Goal: Task Accomplishment & Management: Use online tool/utility

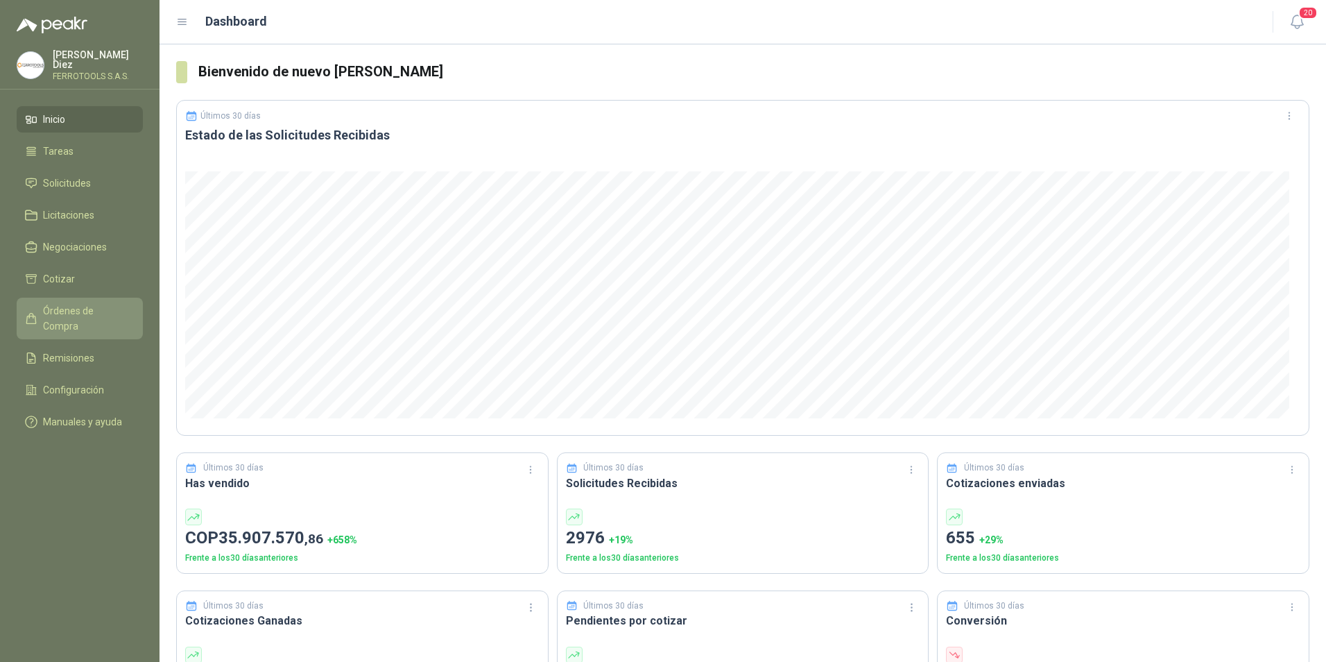
click at [108, 307] on span "Órdenes de Compra" at bounding box center [86, 318] width 87 height 31
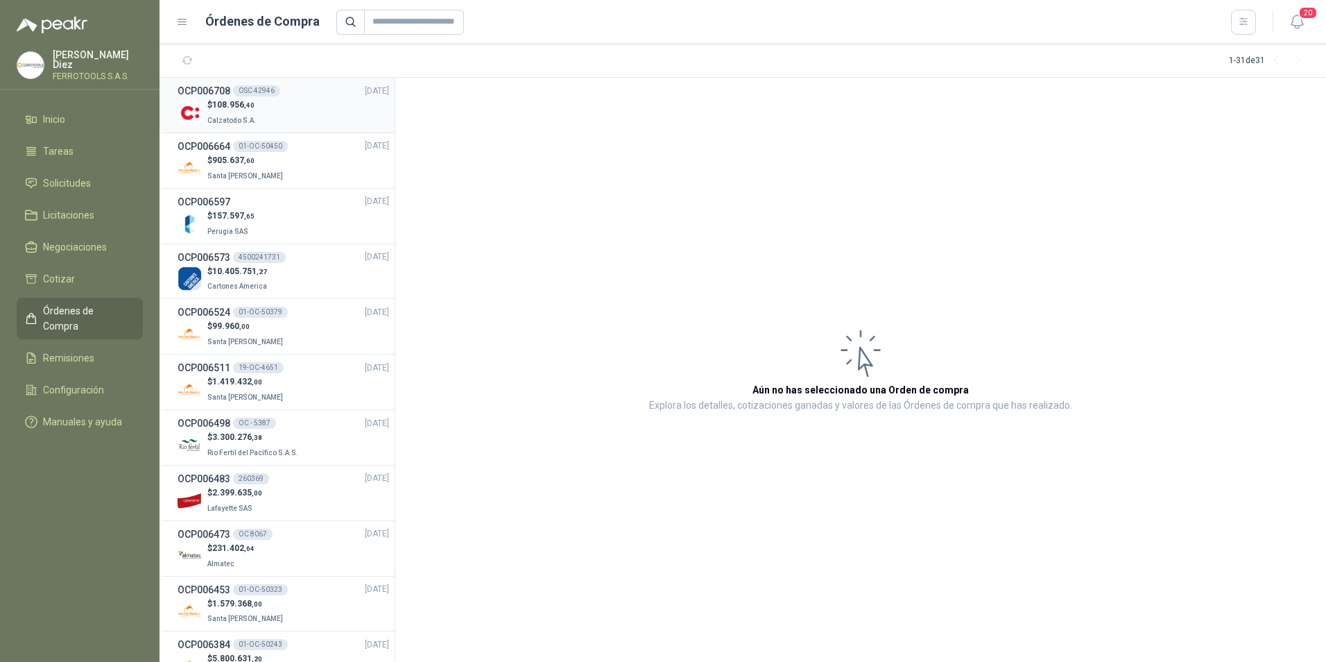
click at [287, 105] on div "$ 108.956 ,40 Calzatodo S.A." at bounding box center [284, 112] width 212 height 28
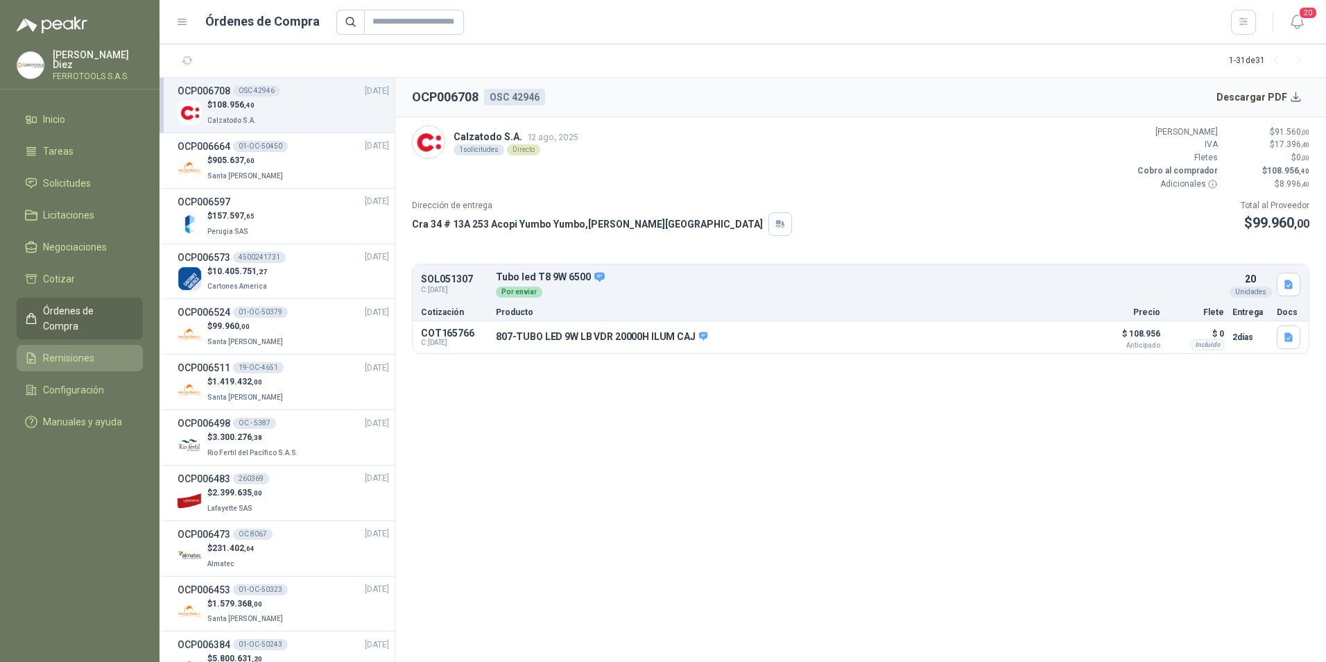
click at [69, 350] on span "Remisiones" at bounding box center [68, 357] width 51 height 15
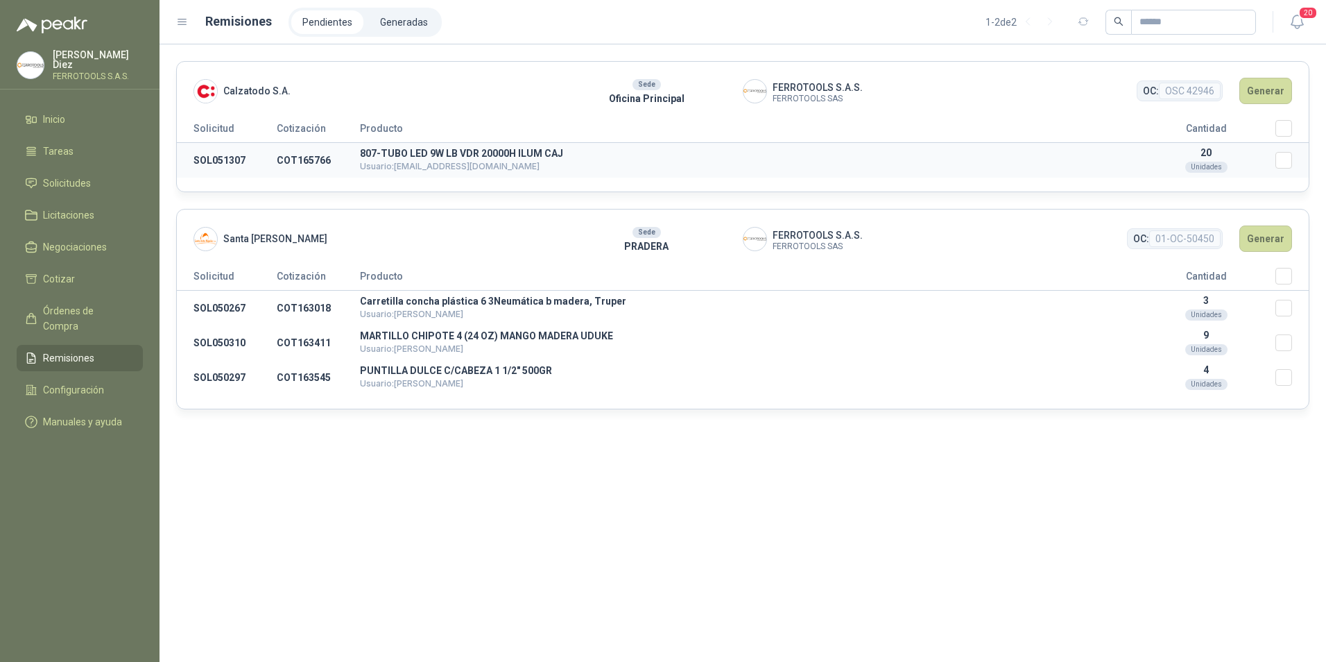
click at [445, 157] on p "807-TUBO LED 9W LB VDR 20000H ILUM CAJ" at bounding box center [748, 153] width 777 height 10
click at [440, 121] on th "Producto" at bounding box center [748, 131] width 777 height 23
click at [1281, 85] on button "Generar" at bounding box center [1265, 91] width 53 height 26
click at [1260, 89] on button "Generar" at bounding box center [1265, 91] width 53 height 26
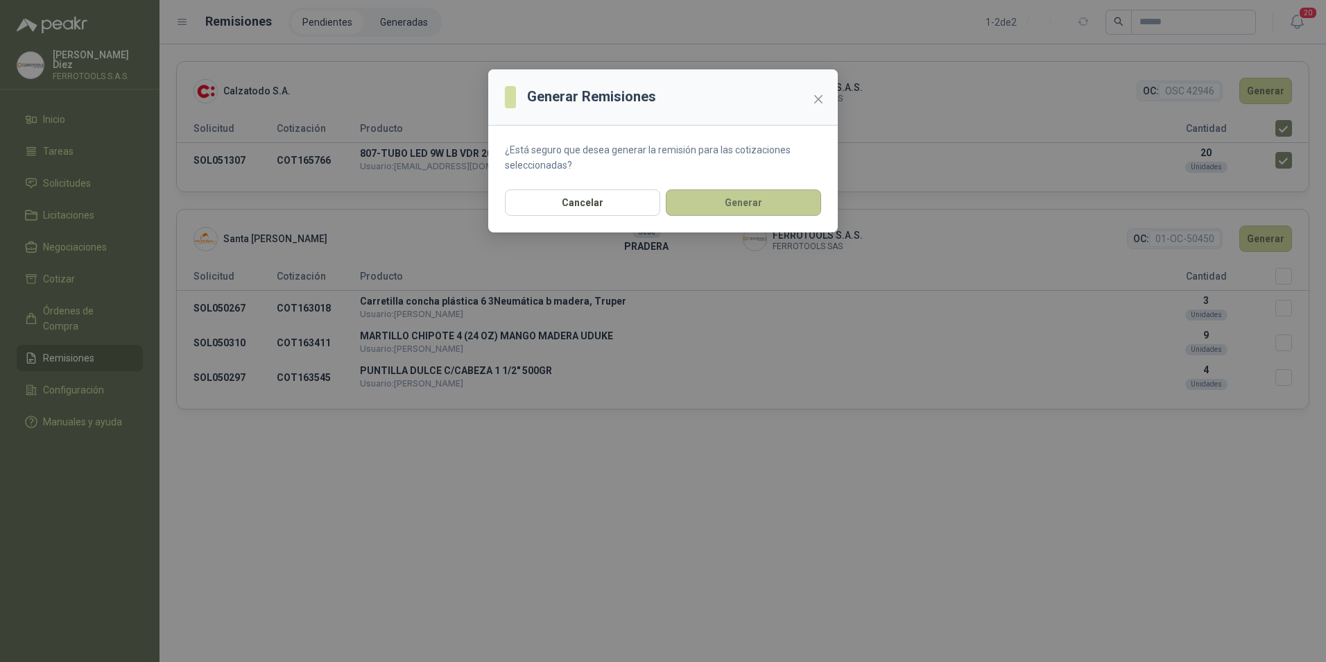
click at [741, 198] on button "Generar" at bounding box center [743, 202] width 155 height 26
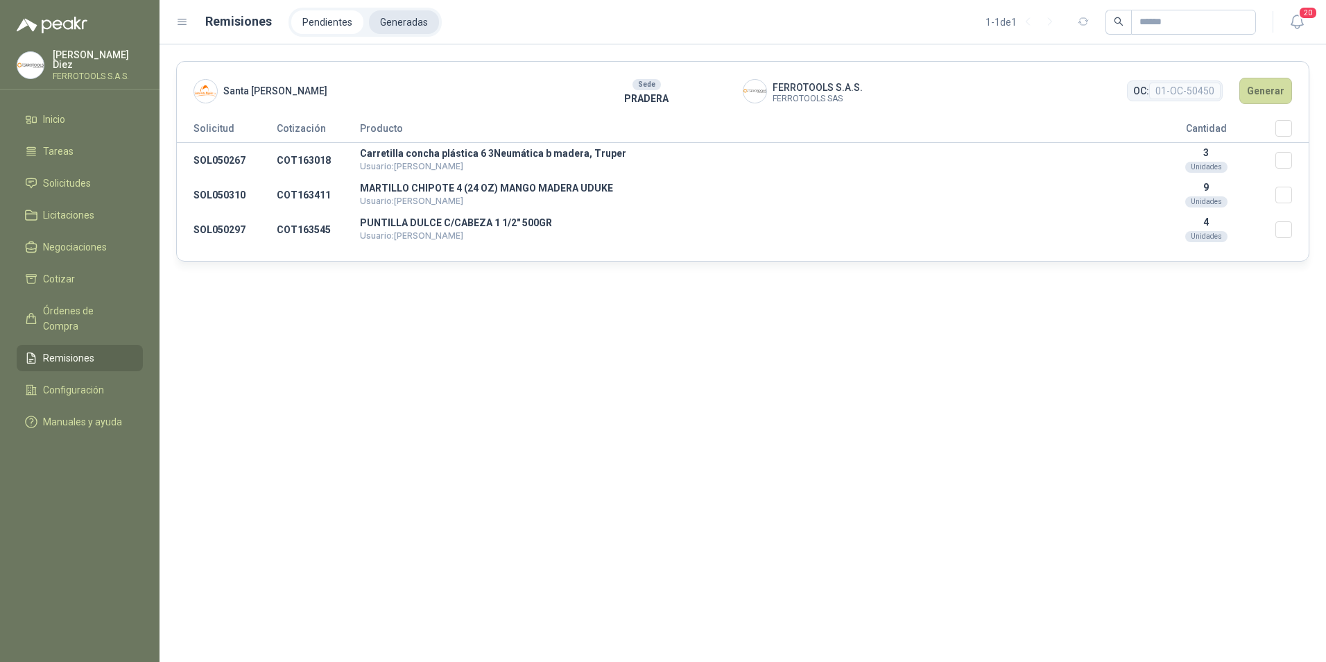
click at [399, 20] on li "Generadas" at bounding box center [404, 22] width 70 height 24
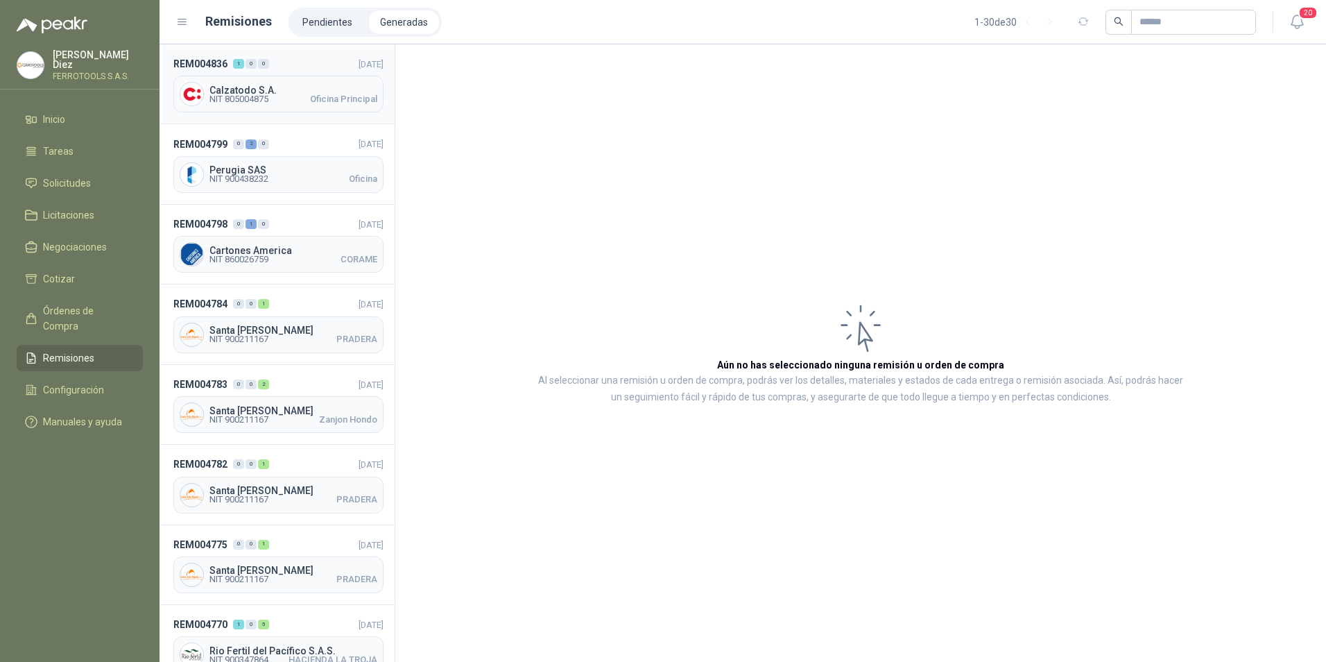
click at [269, 91] on span "Calzatodo S.A." at bounding box center [293, 90] width 168 height 10
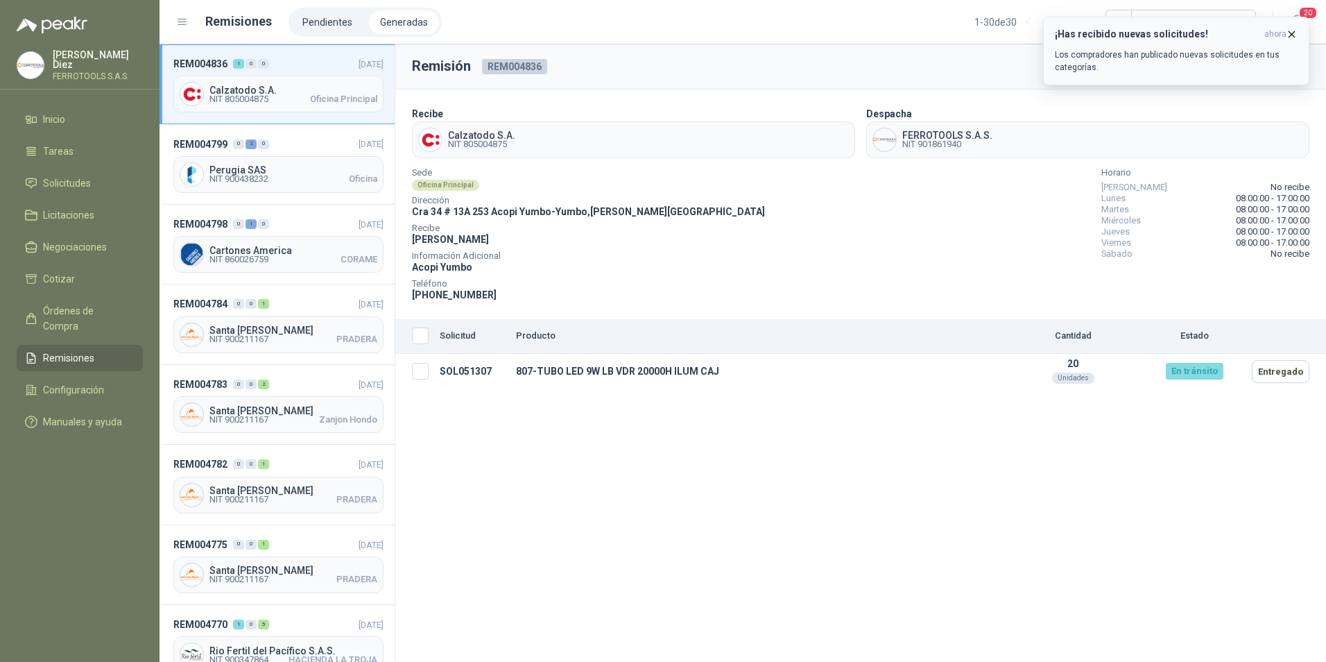
click at [1292, 31] on icon "button" at bounding box center [1292, 34] width 12 height 12
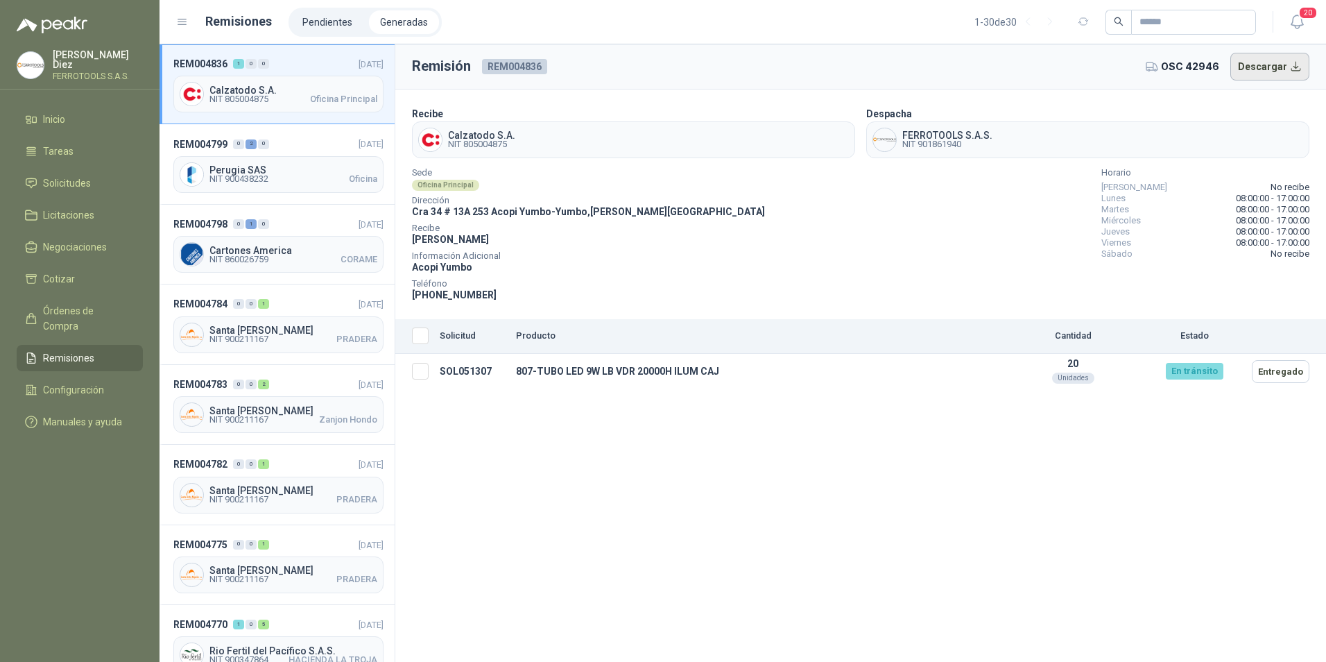
click at [1276, 64] on button "Descargar" at bounding box center [1270, 67] width 80 height 28
